Goal: Task Accomplishment & Management: Complete application form

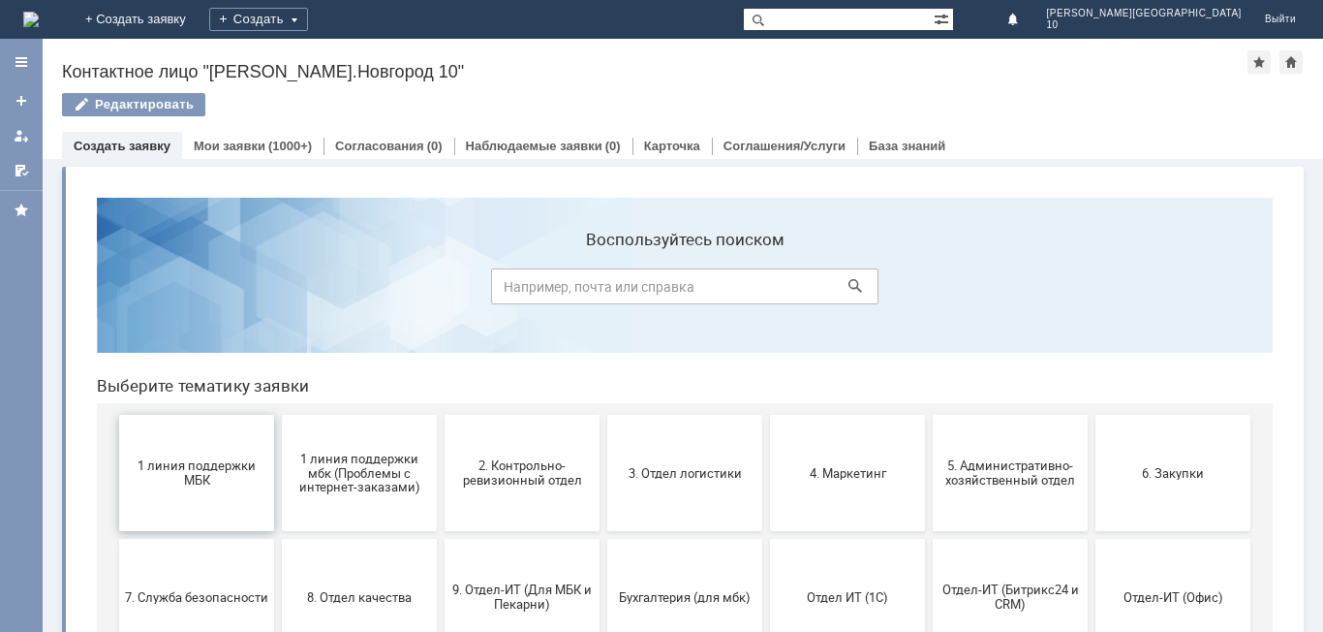
click at [177, 503] on button "1 линия поддержки МБК" at bounding box center [196, 473] width 155 height 116
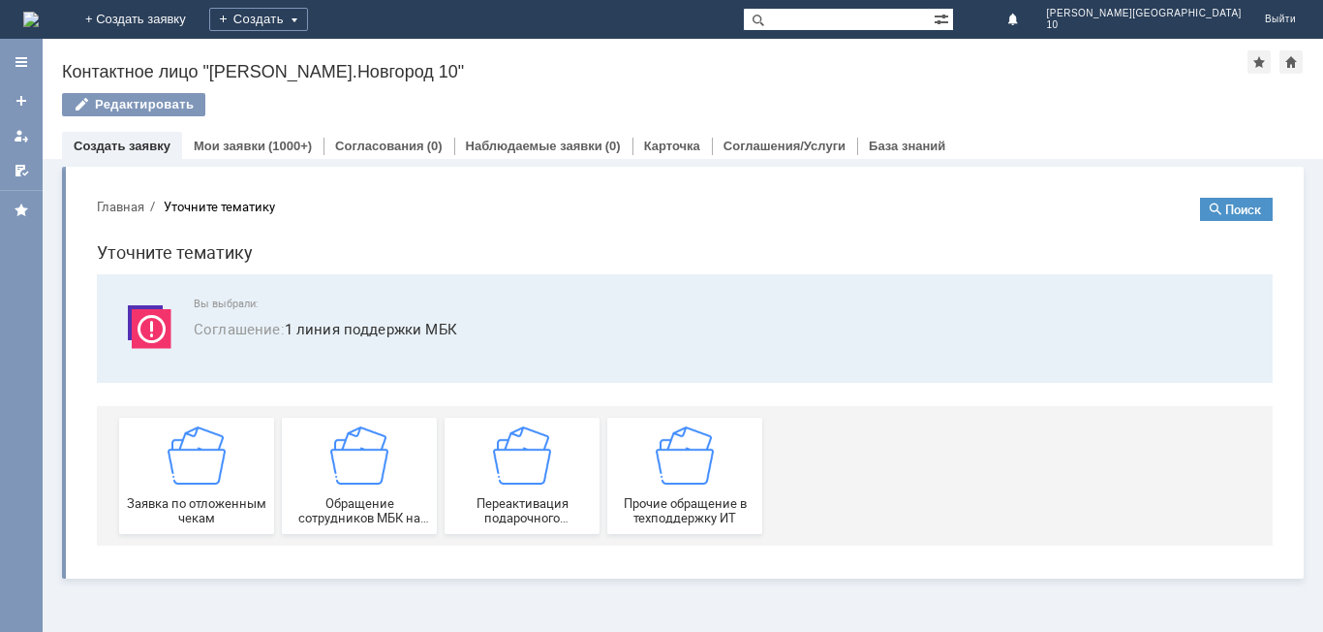
click at [177, 503] on span "Заявка по отложенным чекам" at bounding box center [196, 510] width 143 height 29
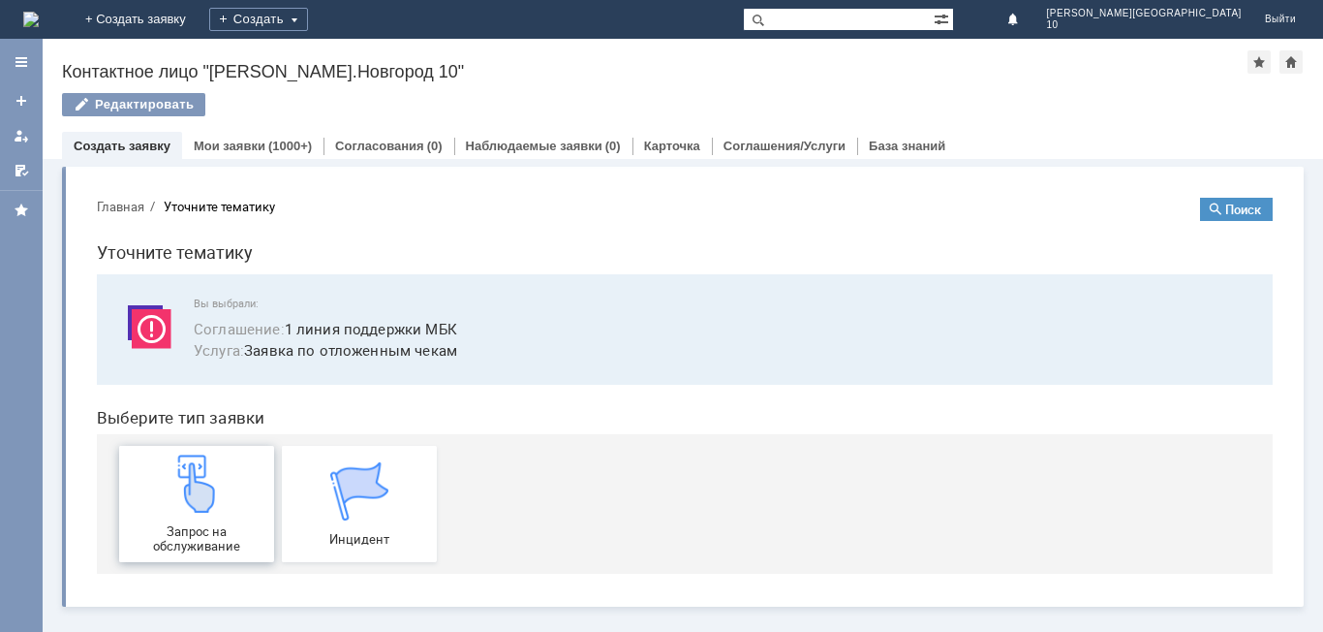
click at [177, 502] on img at bounding box center [197, 483] width 58 height 58
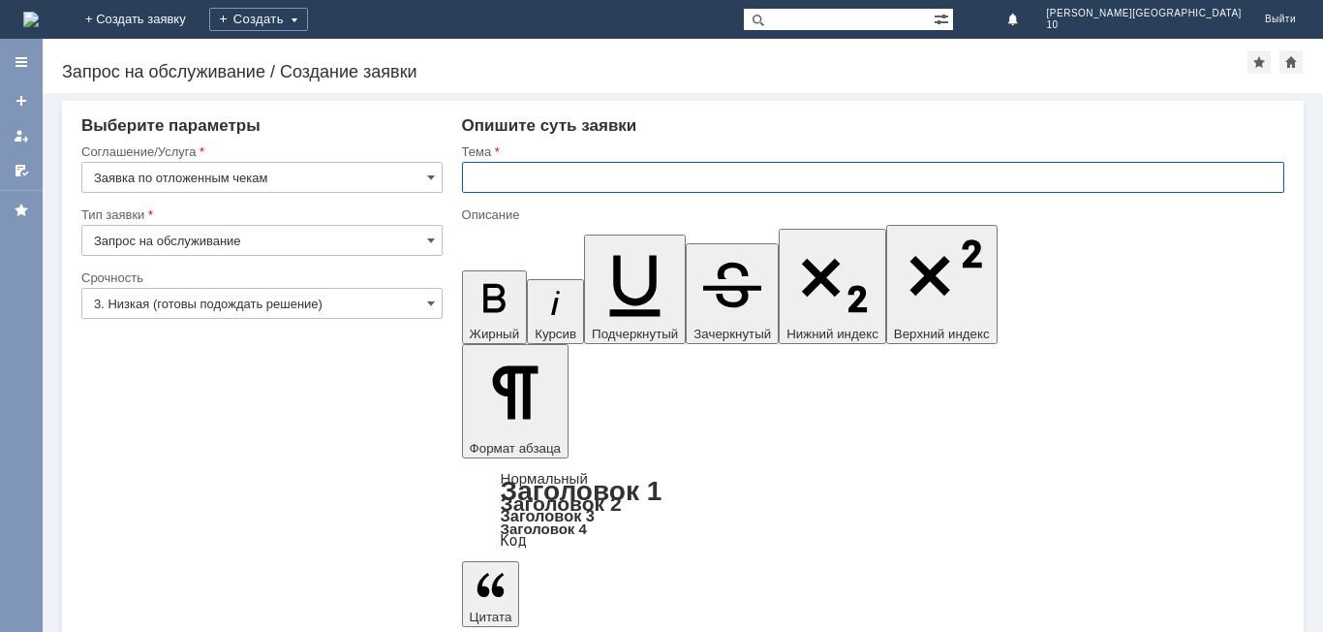
click at [508, 178] on input "text" at bounding box center [873, 177] width 823 height 31
type input "Отложенный чек от [DATE]"
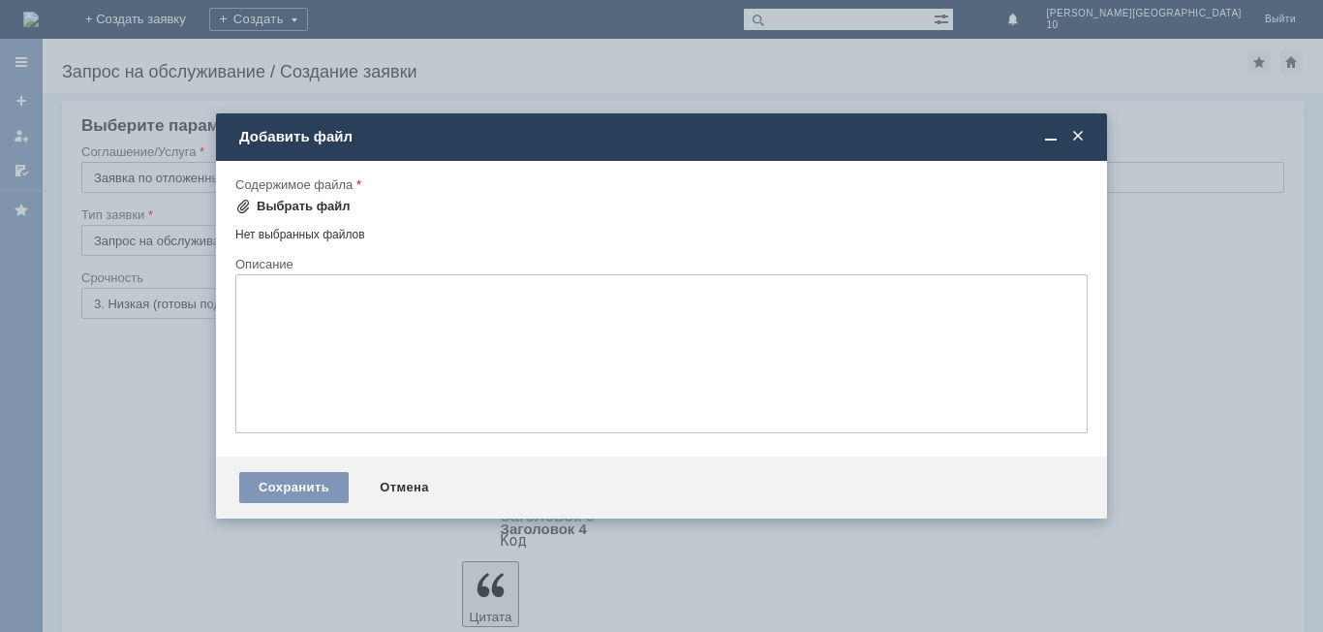
click at [288, 207] on div "Выбрать файл" at bounding box center [304, 207] width 94 height 16
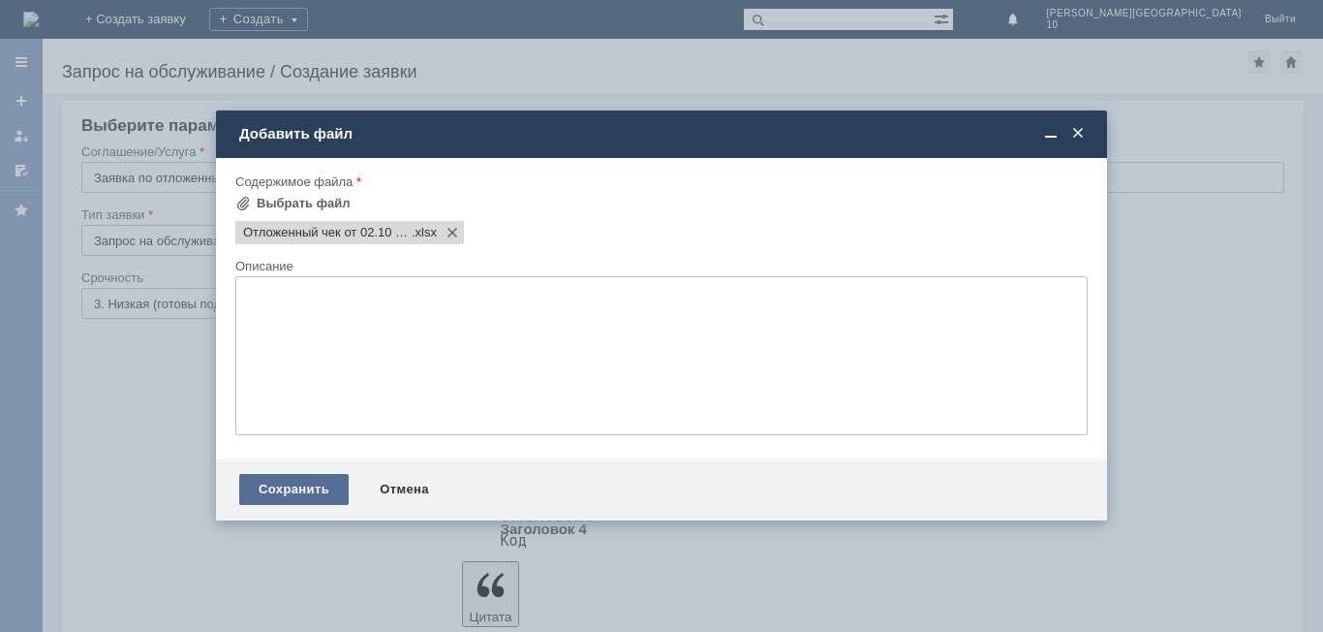
click at [299, 495] on div "Сохранить" at bounding box center [293, 489] width 109 height 31
